Goal: Find specific page/section: Find specific page/section

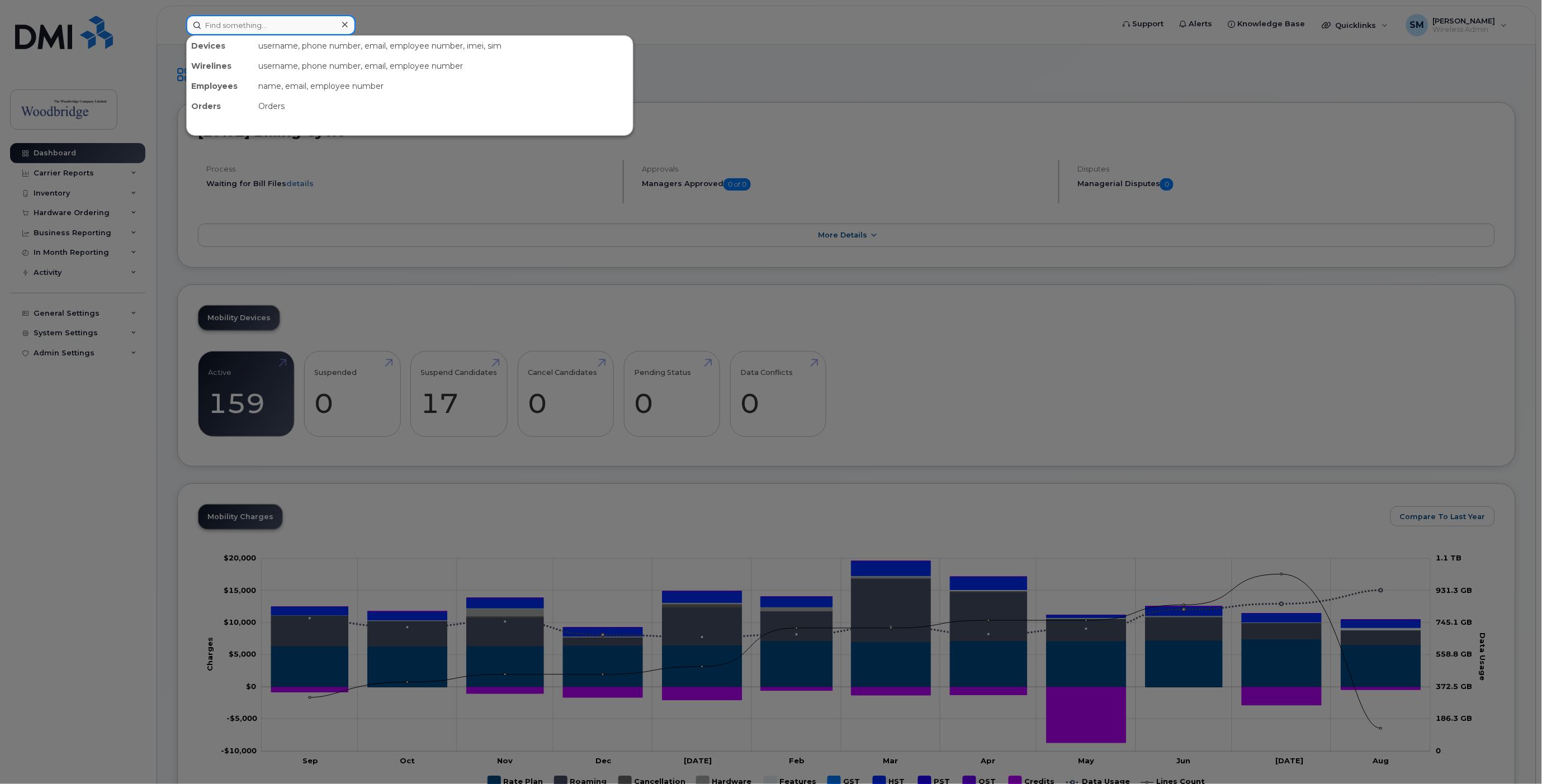
click at [266, 26] on input at bounding box center [270, 24] width 169 height 20
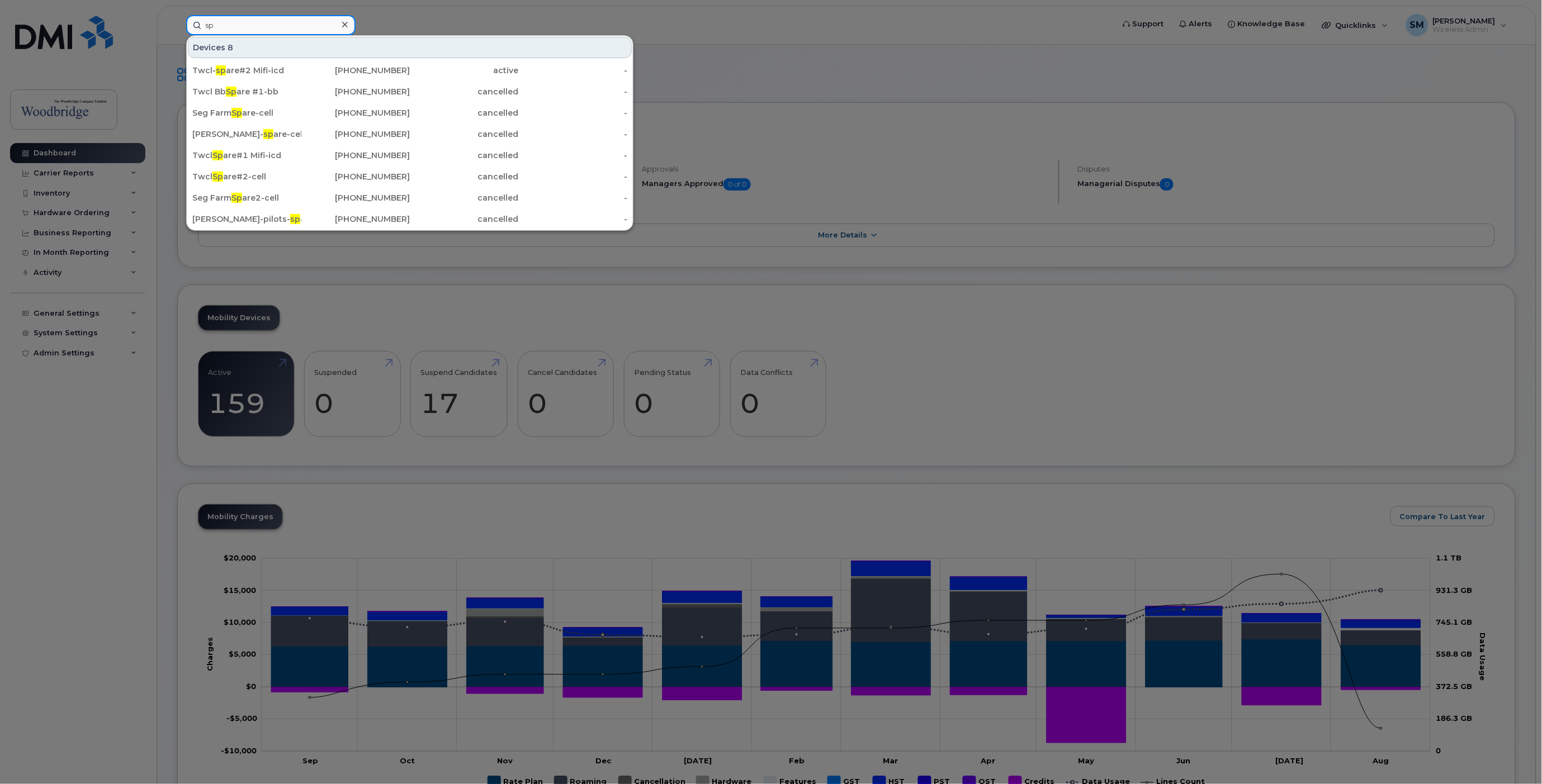
type input "s"
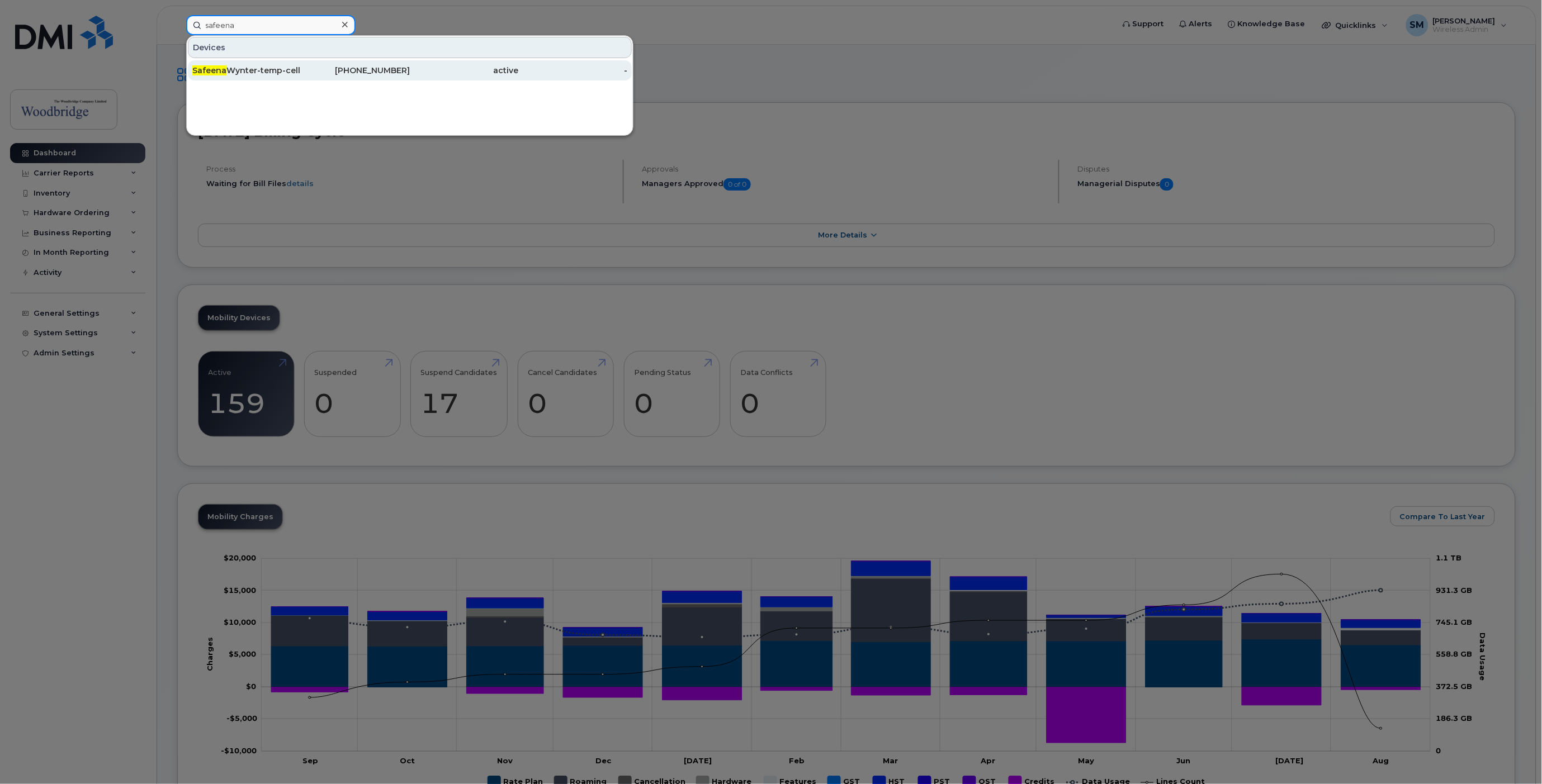
type input "safeena"
click at [267, 69] on div "Safeena Wynter-temp-cell" at bounding box center [247, 70] width 109 height 11
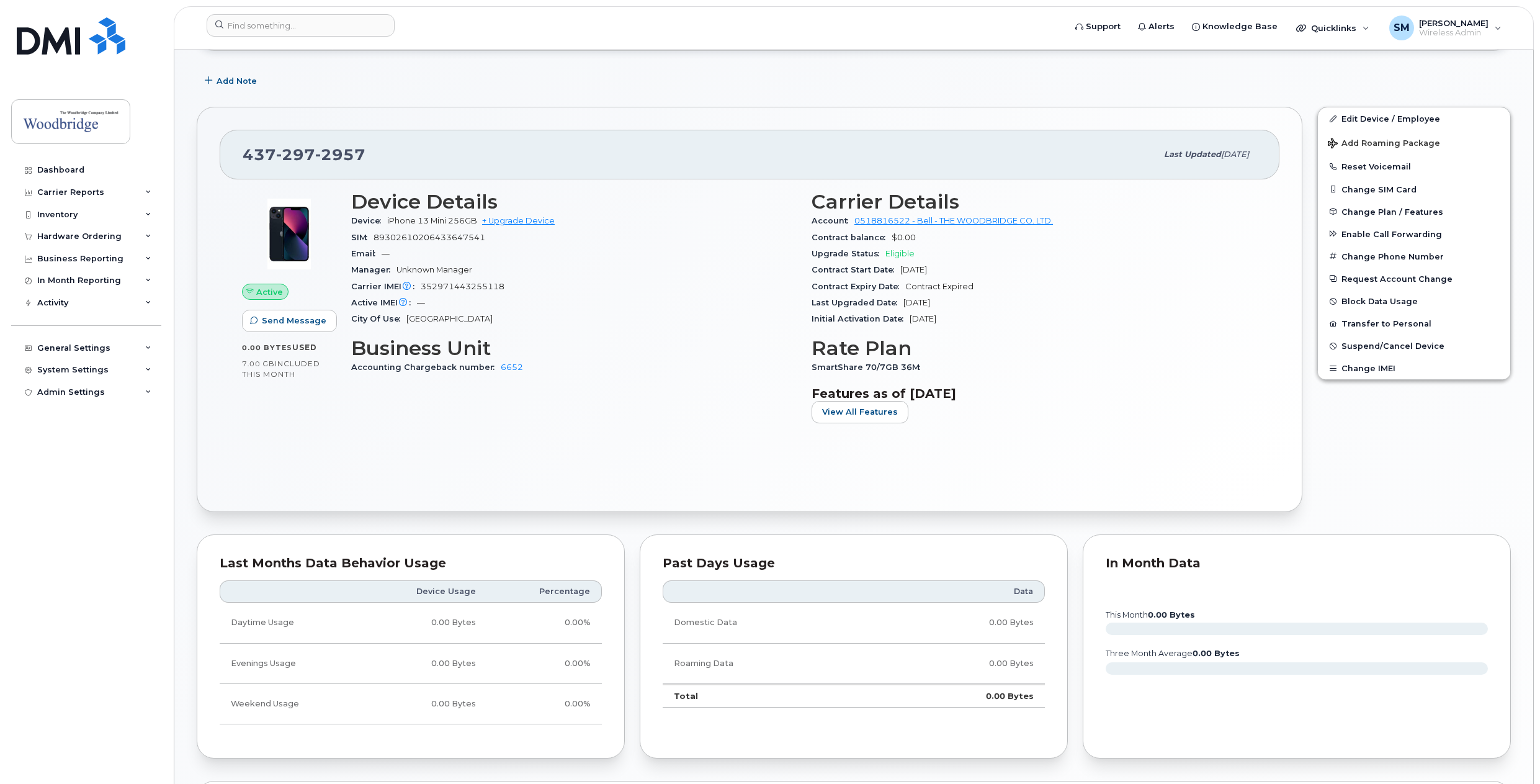
scroll to position [248, 0]
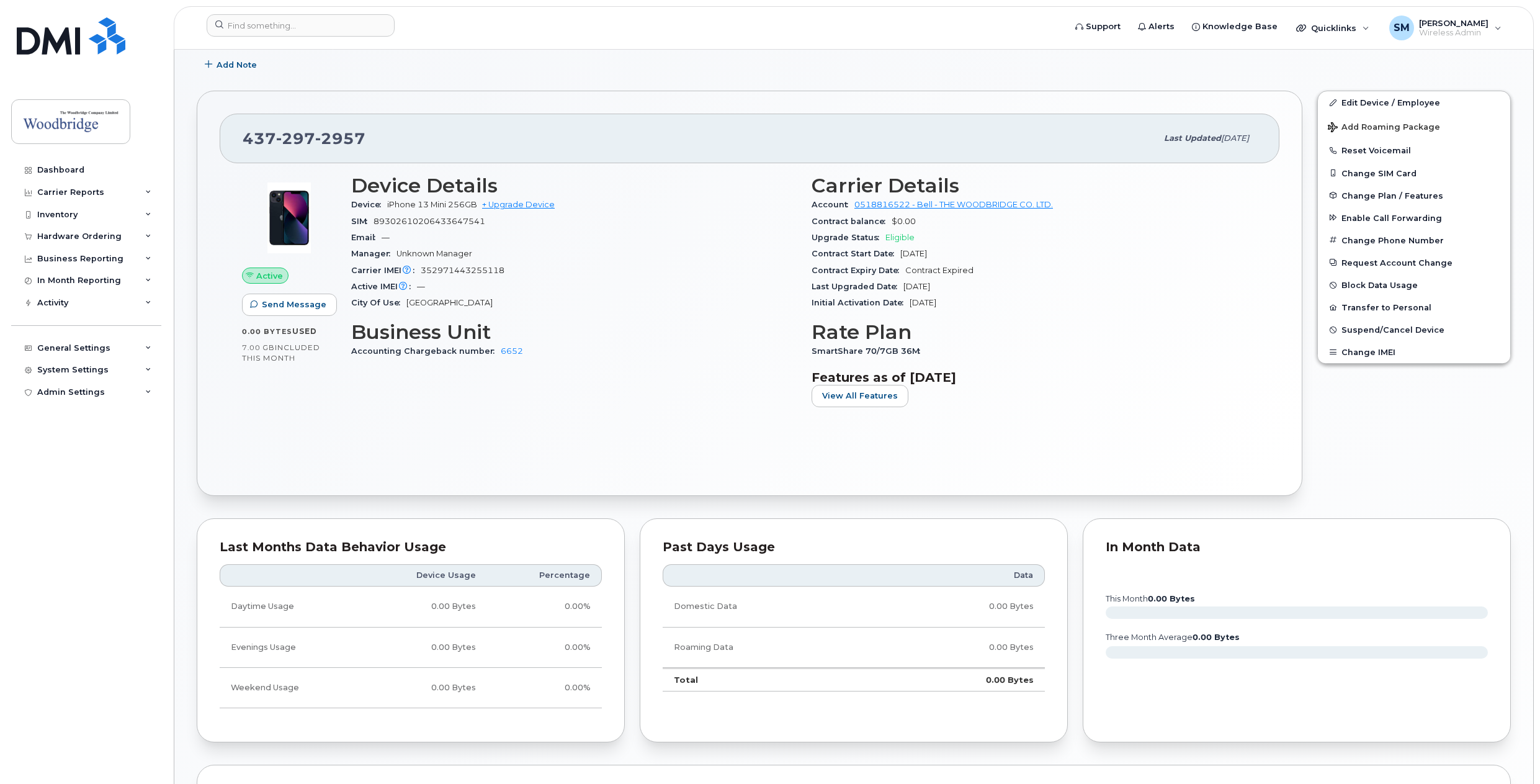
click at [1069, 687] on div "Past Days Usage Data Domestic Data 0.00 Bytes Roaming Data 0.00 Bytes Total 0.0…" at bounding box center [854, 630] width 443 height 239
